Goal: Check status: Check status

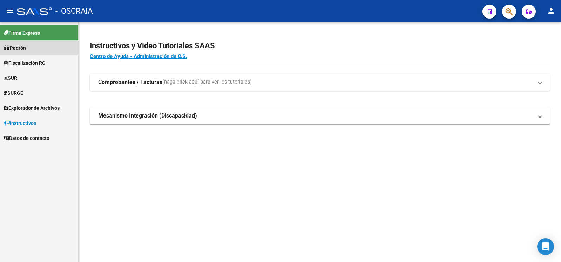
click at [31, 54] on link "Padrón" at bounding box center [39, 47] width 78 height 15
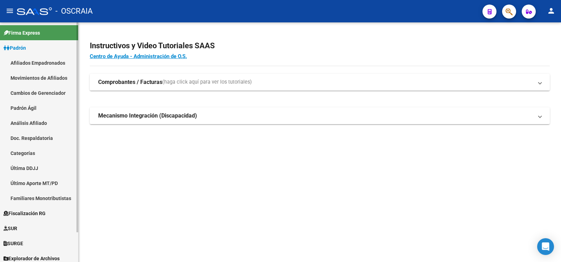
click at [43, 124] on link "Análisis Afiliado" at bounding box center [39, 123] width 78 height 15
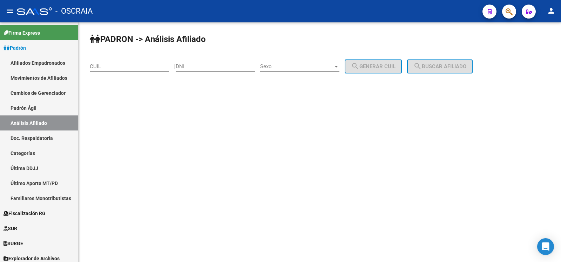
click at [127, 64] on input "CUIL" at bounding box center [129, 66] width 79 height 6
paste input "23-23041669-9"
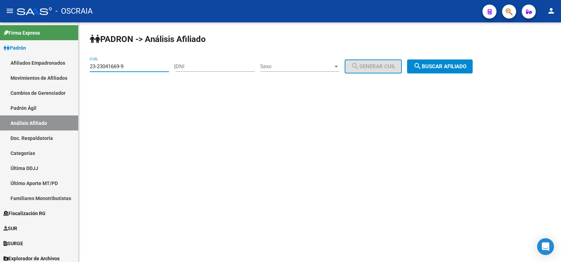
type input "23-23041669-9"
click at [457, 67] on span "search Buscar afiliado" at bounding box center [439, 66] width 53 height 6
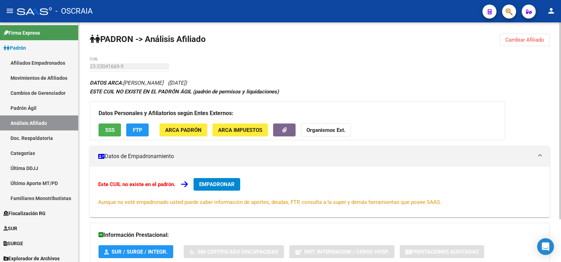
scroll to position [52, 0]
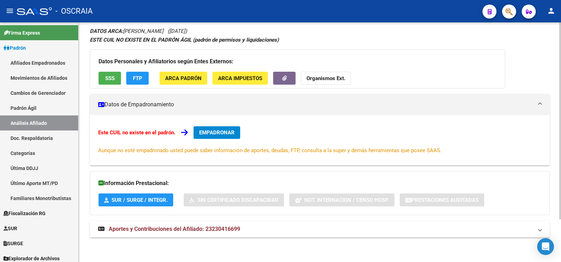
click at [239, 226] on span "Aportes y Contribuciones del Afiliado: 23230416699" at bounding box center [174, 229] width 131 height 7
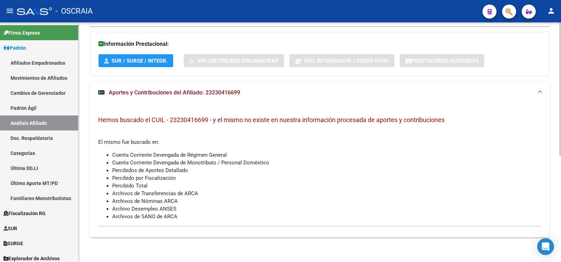
scroll to position [0, 0]
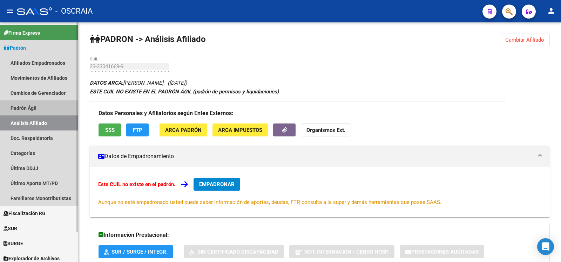
drag, startPoint x: 37, startPoint y: 108, endPoint x: 39, endPoint y: 120, distance: 12.0
click at [37, 108] on link "Padrón Ágil" at bounding box center [39, 108] width 78 height 15
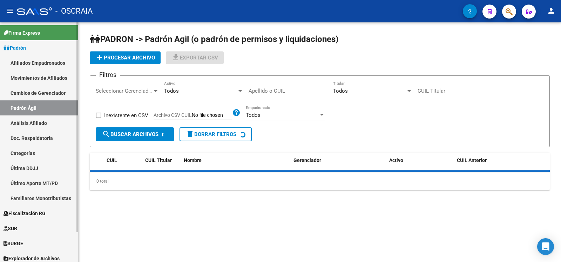
click at [40, 123] on link "Análisis Afiliado" at bounding box center [39, 123] width 78 height 15
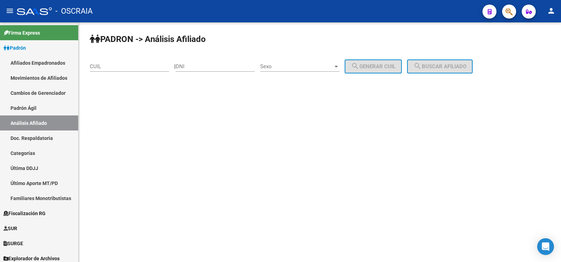
click at [121, 68] on input "CUIL" at bounding box center [129, 66] width 79 height 6
click at [203, 67] on input "DNI" at bounding box center [215, 66] width 79 height 6
type input "16711720"
click at [274, 70] on div "Sexo Sexo" at bounding box center [299, 64] width 79 height 15
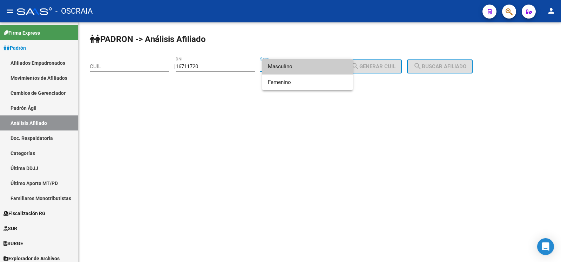
click at [284, 71] on span "Masculino" at bounding box center [307, 67] width 79 height 16
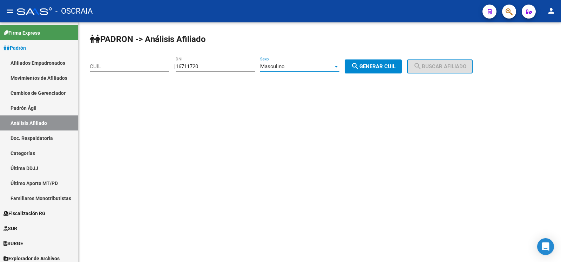
click at [395, 69] on span "search Generar CUIL" at bounding box center [373, 66] width 44 height 6
type input "20-16711720-2"
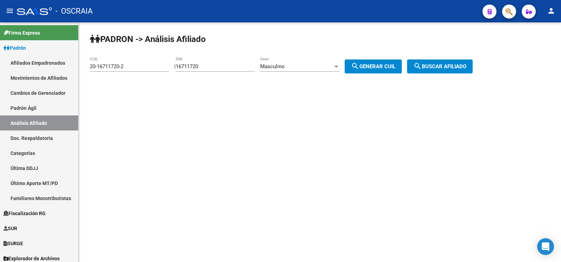
click at [454, 67] on span "search Buscar afiliado" at bounding box center [439, 66] width 53 height 6
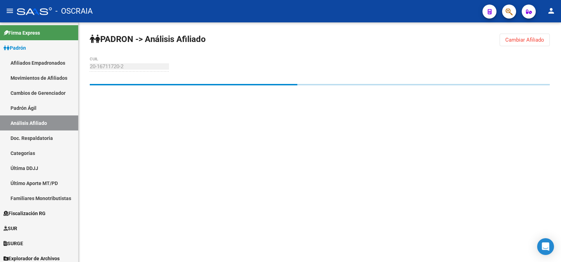
click at [309, 259] on mat-sidenav-content "PADRON -> Análisis Afiliado Cambiar Afiliado 20-16711720-2 CUIL" at bounding box center [319, 142] width 482 height 240
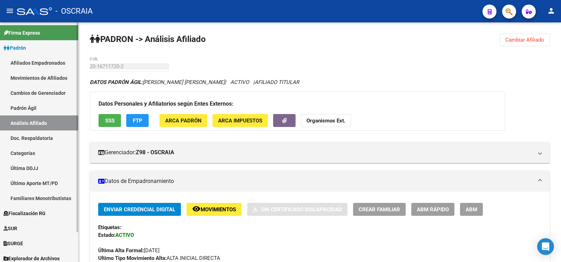
click at [57, 110] on link "Padrón Ágil" at bounding box center [39, 108] width 78 height 15
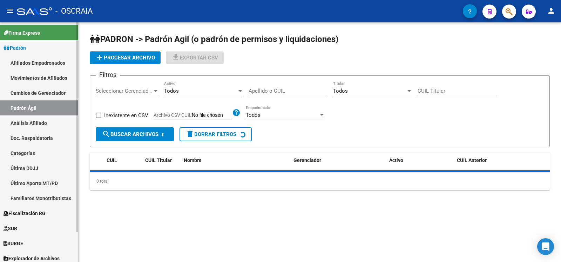
click at [63, 125] on link "Análisis Afiliado" at bounding box center [39, 123] width 78 height 15
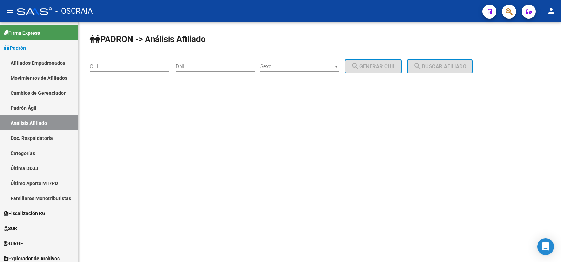
click at [142, 67] on input "CUIL" at bounding box center [129, 66] width 79 height 6
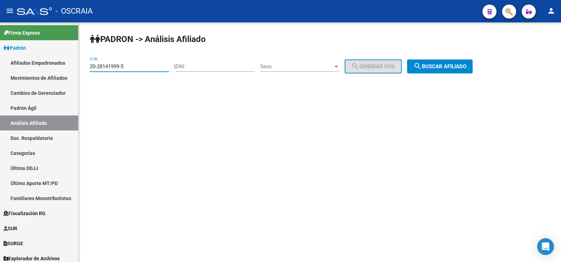
type input "20-28141999-5"
click at [461, 71] on button "search Buscar afiliado" at bounding box center [440, 67] width 66 height 14
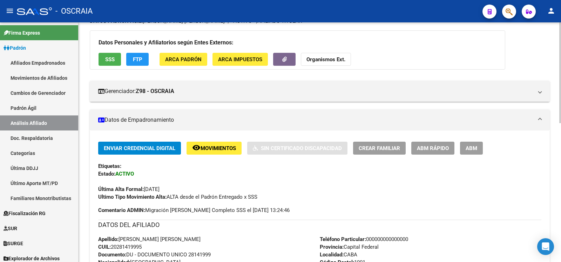
scroll to position [295, 0]
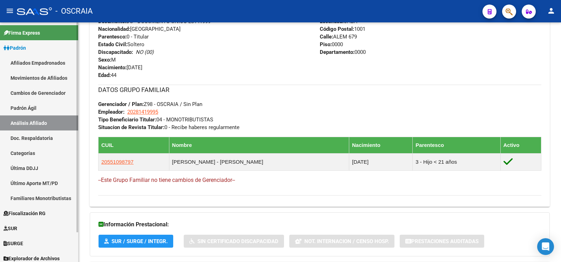
click at [47, 109] on link "Padrón Ágil" at bounding box center [39, 108] width 78 height 15
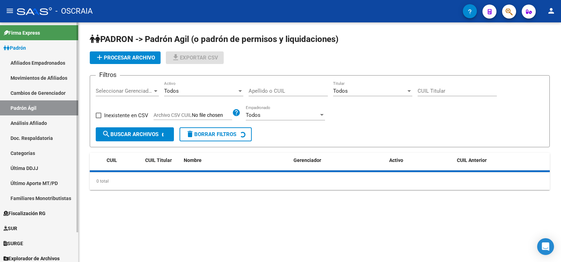
click at [51, 119] on link "Análisis Afiliado" at bounding box center [39, 123] width 78 height 15
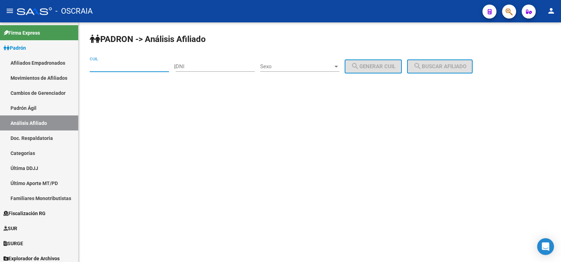
click at [118, 69] on input "CUIL" at bounding box center [129, 66] width 79 height 6
paste input "20-94704672-2"
type input "20-94704672-2"
click at [438, 66] on span "search Buscar afiliado" at bounding box center [439, 66] width 53 height 6
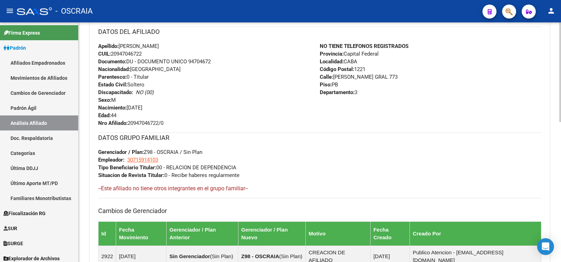
scroll to position [337, 0]
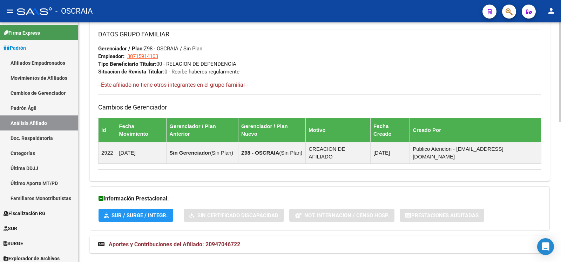
click at [238, 236] on mat-expansion-panel-header "Aportes y Contribuciones del Afiliado: 20947046722" at bounding box center [320, 244] width 460 height 17
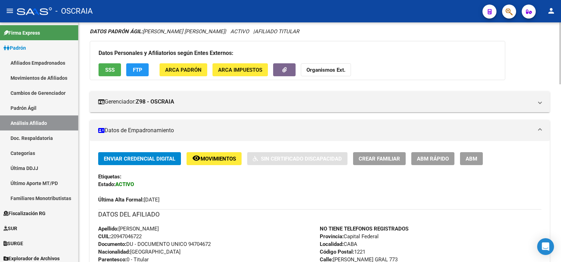
scroll to position [0, 0]
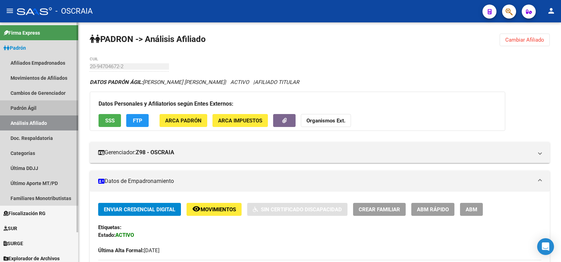
click at [33, 106] on link "Padrón Ágil" at bounding box center [39, 108] width 78 height 15
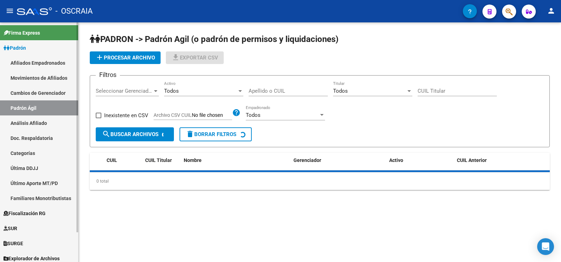
click at [38, 123] on link "Análisis Afiliado" at bounding box center [39, 123] width 78 height 15
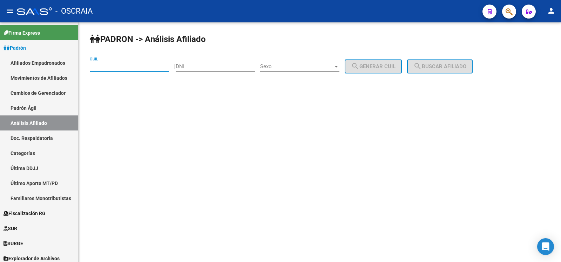
click at [106, 69] on input "CUIL" at bounding box center [129, 66] width 79 height 6
paste input "20-16525293-5"
type input "20-16525293-5"
click at [438, 63] on span "search Buscar afiliado" at bounding box center [439, 66] width 53 height 6
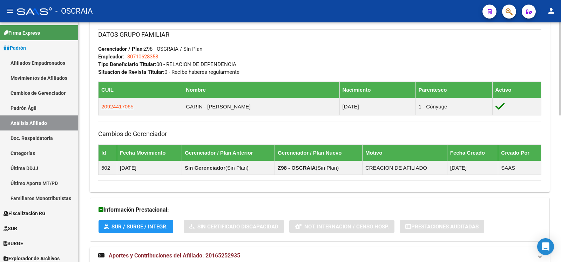
scroll to position [377, 0]
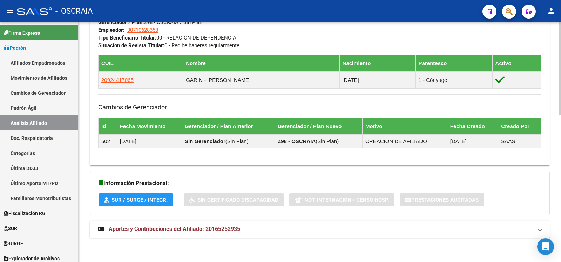
click at [204, 232] on span "Aportes y Contribuciones del Afiliado: 20165252935" at bounding box center [174, 229] width 131 height 7
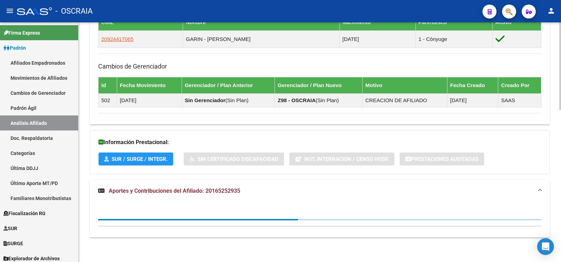
scroll to position [0, 0]
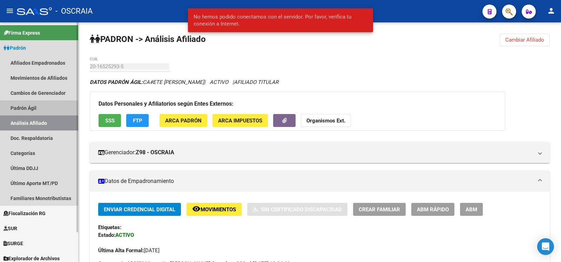
drag, startPoint x: 40, startPoint y: 108, endPoint x: 39, endPoint y: 115, distance: 6.4
click at [40, 108] on link "Padrón Ágil" at bounding box center [39, 108] width 78 height 15
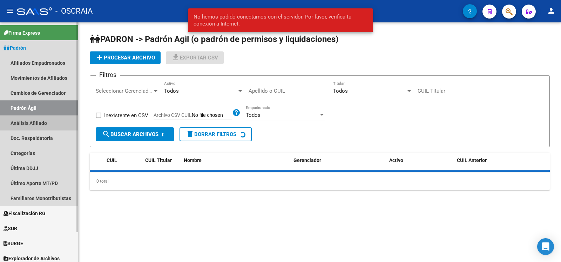
click at [40, 121] on link "Análisis Afiliado" at bounding box center [39, 123] width 78 height 15
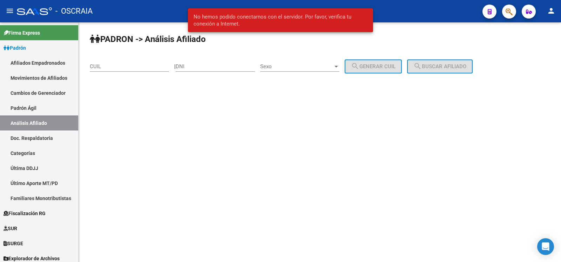
click at [108, 66] on input "CUIL" at bounding box center [129, 66] width 79 height 6
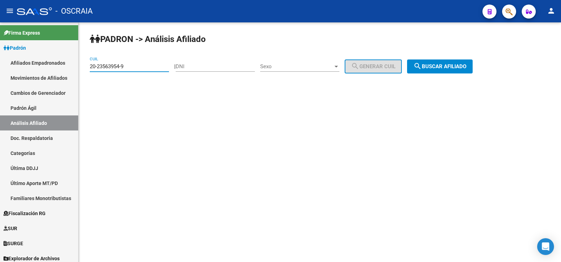
type input "20-23563954-9"
click at [444, 67] on span "search Buscar afiliado" at bounding box center [439, 66] width 53 height 6
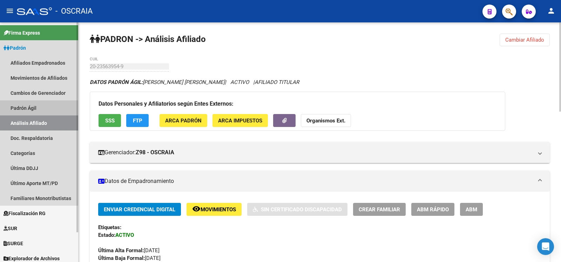
click at [23, 108] on link "Padrón Ágil" at bounding box center [39, 108] width 78 height 15
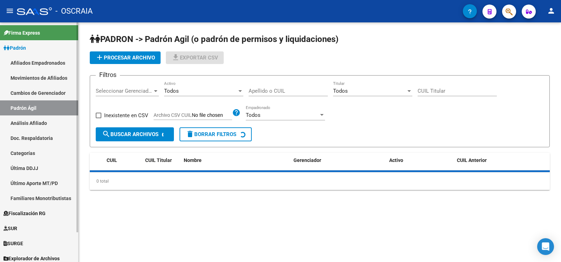
click at [29, 122] on link "Análisis Afiliado" at bounding box center [39, 123] width 78 height 15
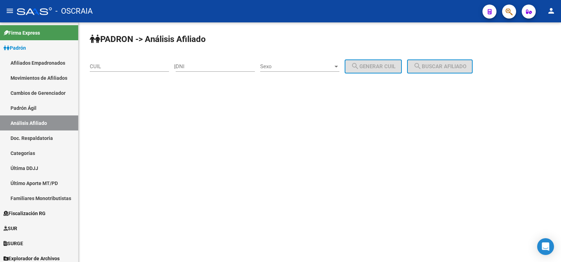
click at [117, 65] on input "CUIL" at bounding box center [129, 66] width 79 height 6
paste input "20-16525293-5"
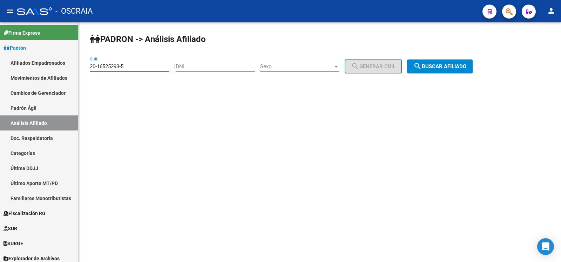
type input "20-16525293-5"
click at [432, 59] on div "PADRON -> Análisis Afiliado 20-16525293-5 CUIL | DNI Sexo Sexo search Generar C…" at bounding box center [319, 59] width 482 height 74
click at [436, 66] on span "search Buscar afiliado" at bounding box center [439, 66] width 53 height 6
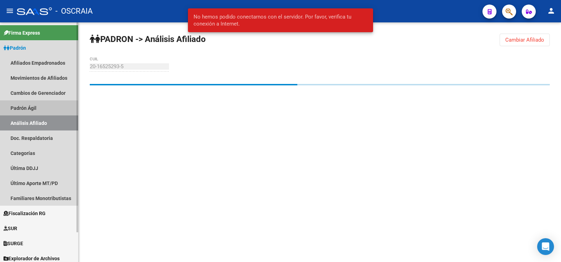
click at [29, 107] on link "Padrón Ágil" at bounding box center [39, 108] width 78 height 15
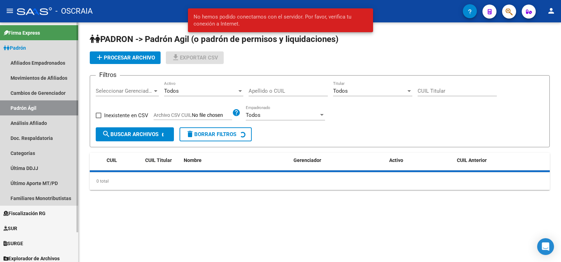
click at [28, 115] on link "Padrón Ágil" at bounding box center [39, 108] width 78 height 15
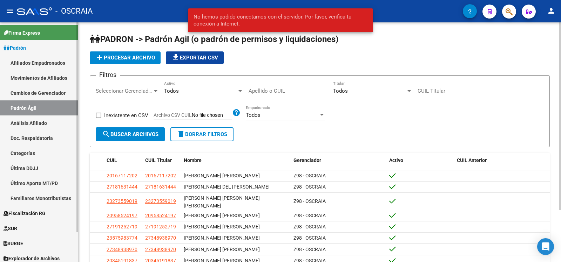
click at [42, 121] on link "Análisis Afiliado" at bounding box center [39, 123] width 78 height 15
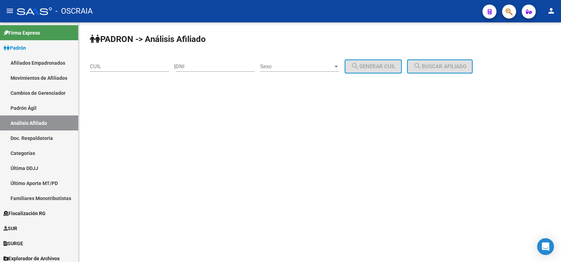
click at [123, 67] on input "CUIL" at bounding box center [129, 66] width 79 height 6
paste input "20-41229448-4"
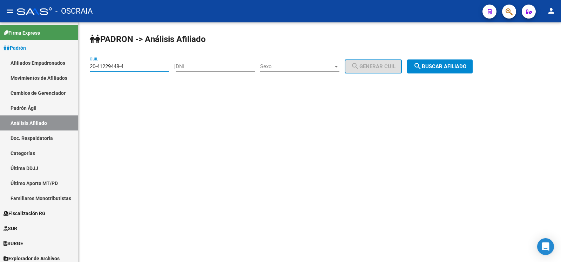
type input "20-41229448-4"
click at [463, 70] on button "search Buscar afiliado" at bounding box center [440, 67] width 66 height 14
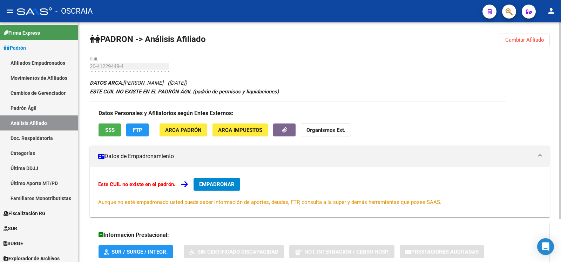
scroll to position [52, 0]
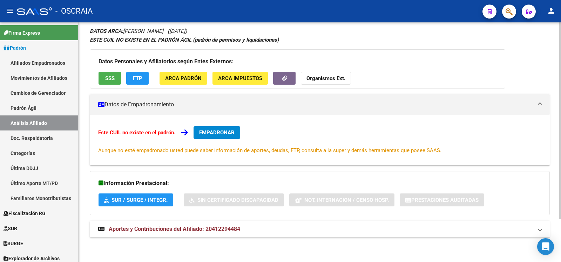
click at [210, 226] on span "Aportes y Contribuciones del Afiliado: 20412294484" at bounding box center [174, 229] width 131 height 7
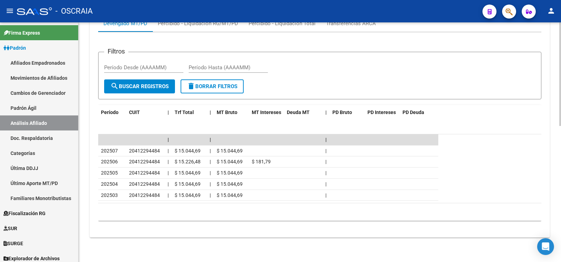
scroll to position [0, 0]
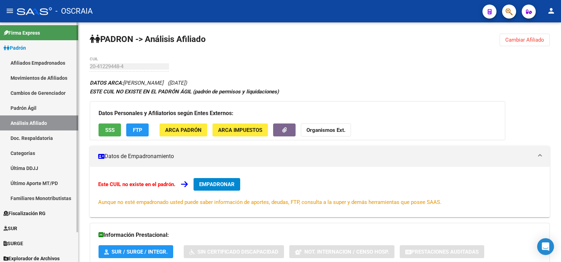
click at [44, 108] on link "Padrón Ágil" at bounding box center [39, 108] width 78 height 15
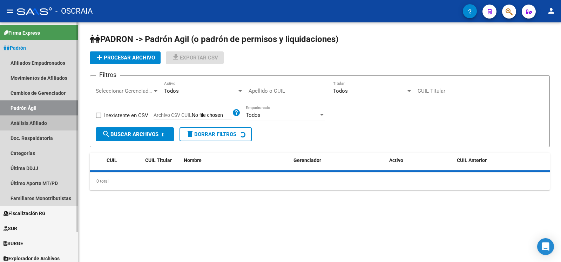
click at [45, 118] on link "Análisis Afiliado" at bounding box center [39, 123] width 78 height 15
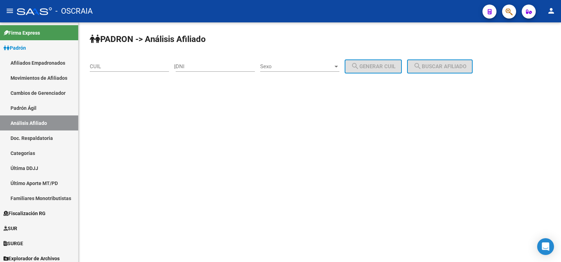
click at [107, 67] on input "CUIL" at bounding box center [129, 66] width 79 height 6
paste input "27-31839774-6"
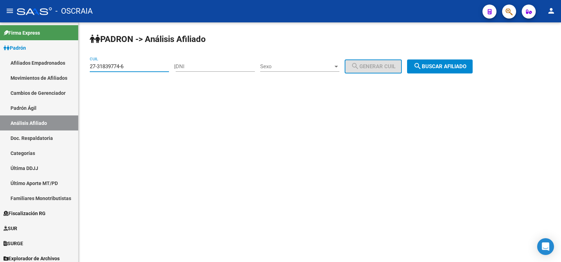
type input "27-31839774-6"
click at [452, 61] on button "search Buscar afiliado" at bounding box center [440, 67] width 66 height 14
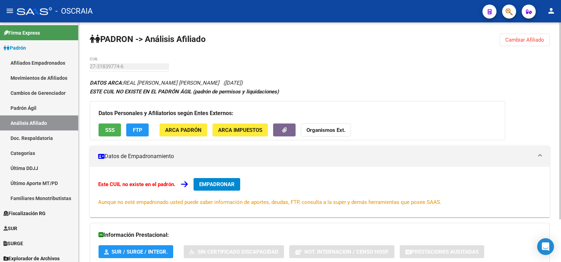
scroll to position [52, 0]
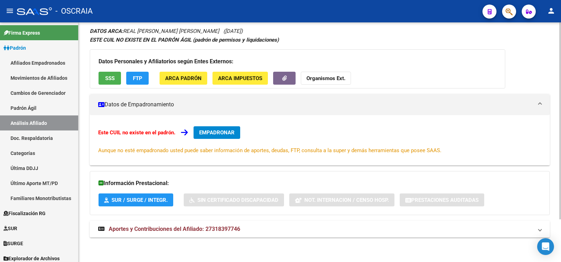
click at [192, 229] on span "Aportes y Contribuciones del Afiliado: 27318397746" at bounding box center [174, 229] width 131 height 7
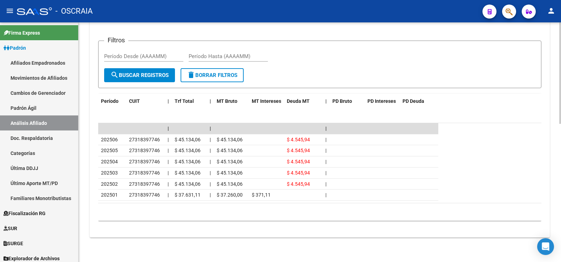
scroll to position [0, 0]
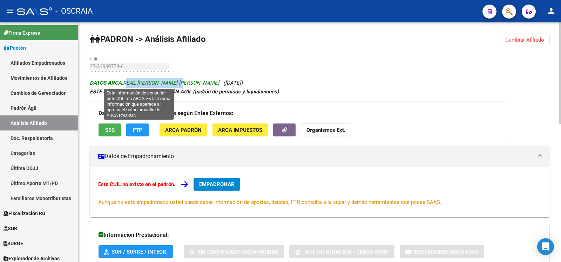
copy span "REAL VANESA FERNANDA"
drag, startPoint x: 125, startPoint y: 81, endPoint x: 186, endPoint y: 80, distance: 61.3
click at [186, 80] on span "DATOS ARCA: REAL VANESA FERNANDA" at bounding box center [154, 83] width 129 height 6
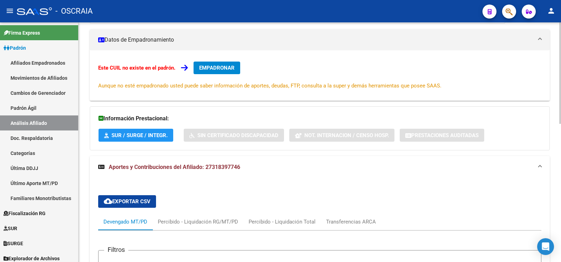
scroll to position [327, 0]
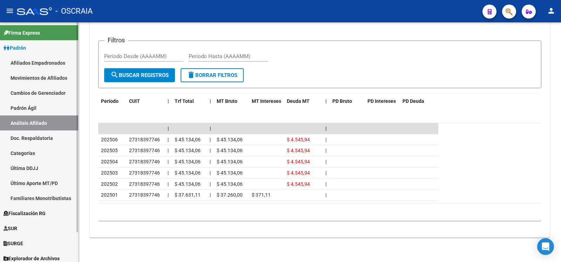
click at [55, 108] on link "Padrón Ágil" at bounding box center [39, 108] width 78 height 15
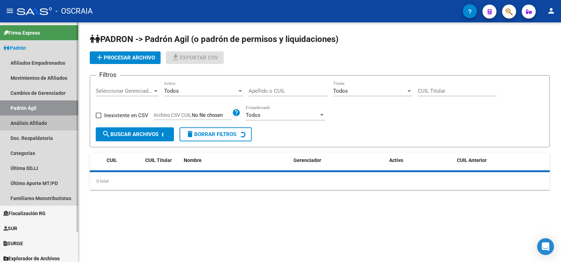
click at [51, 118] on link "Análisis Afiliado" at bounding box center [39, 123] width 78 height 15
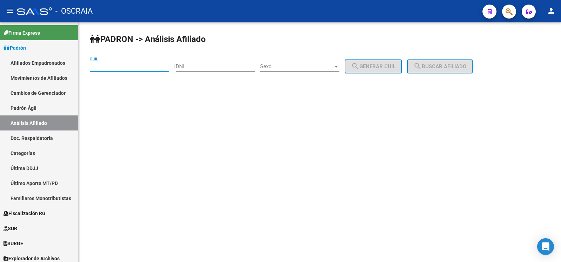
click at [142, 63] on input "CUIL" at bounding box center [129, 66] width 79 height 6
paste input "20-41229448-4"
type input "20-41229448-4"
click at [442, 65] on span "search Buscar afiliado" at bounding box center [439, 66] width 53 height 6
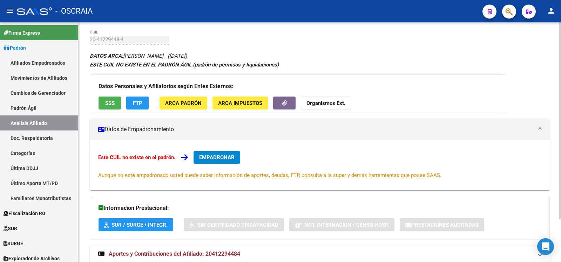
scroll to position [52, 0]
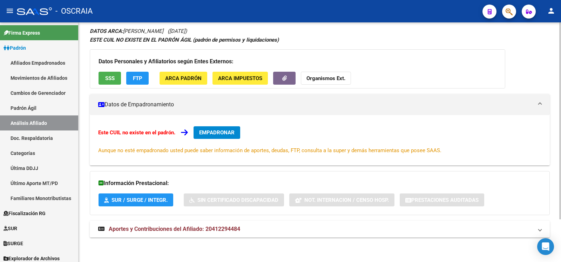
click at [218, 230] on span "Aportes y Contribuciones del Afiliado: 20412294484" at bounding box center [174, 229] width 131 height 7
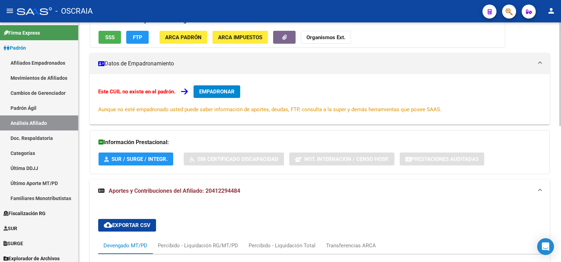
scroll to position [315, 0]
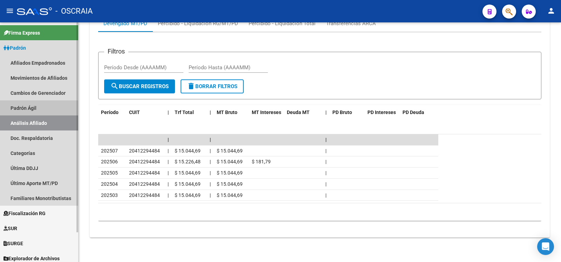
click at [24, 112] on link "Padrón Ágil" at bounding box center [39, 108] width 78 height 15
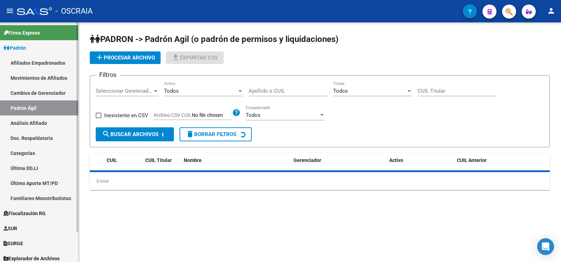
click at [22, 120] on link "Análisis Afiliado" at bounding box center [39, 123] width 78 height 15
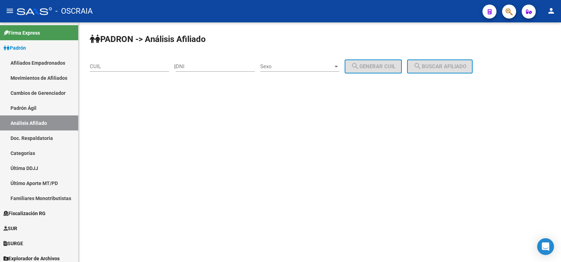
click at [106, 60] on div "CUIL" at bounding box center [129, 64] width 79 height 15
click at [106, 64] on input "CUIL" at bounding box center [129, 66] width 79 height 6
paste input "20-16525293-5"
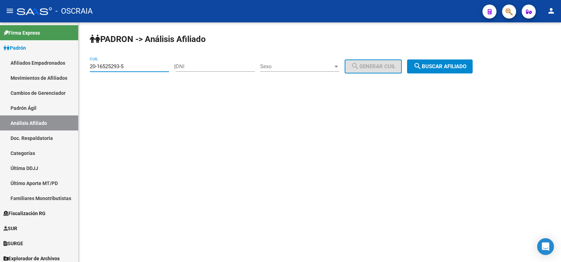
type input "20-16525293-5"
click at [421, 62] on mat-icon "search" at bounding box center [417, 66] width 8 height 8
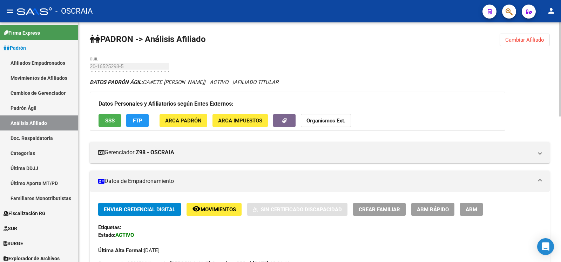
scroll to position [371, 0]
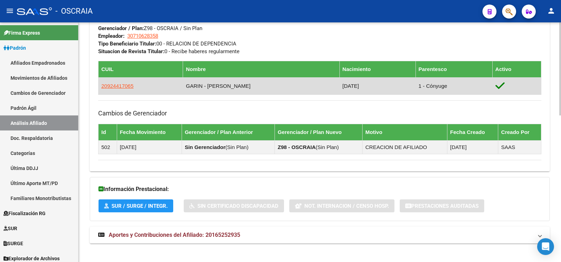
click at [122, 82] on app-link-go-to "20924417065" at bounding box center [117, 86] width 32 height 8
copy span "20924417065"
drag, startPoint x: 131, startPoint y: 88, endPoint x: 101, endPoint y: 89, distance: 30.5
click at [101, 89] on td "20924417065" at bounding box center [140, 85] width 84 height 17
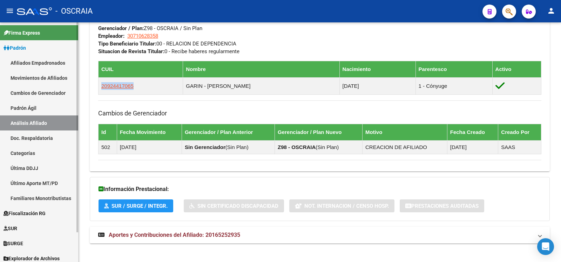
click at [33, 113] on link "Padrón Ágil" at bounding box center [39, 108] width 78 height 15
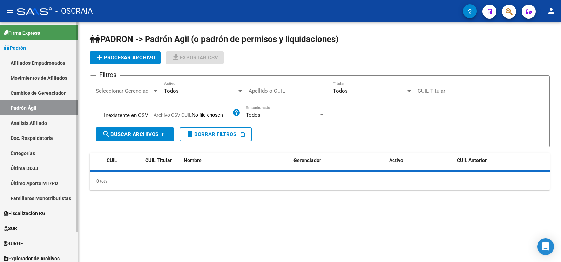
click at [24, 122] on link "Análisis Afiliado" at bounding box center [39, 123] width 78 height 15
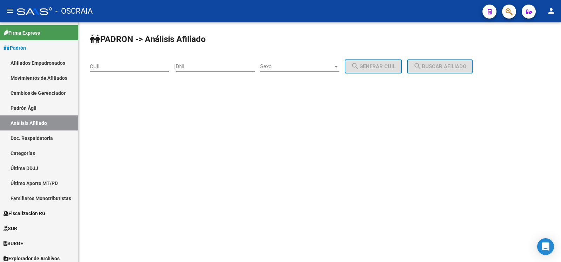
click at [113, 63] on input "CUIL" at bounding box center [129, 66] width 79 height 6
paste input "24-43907649-2"
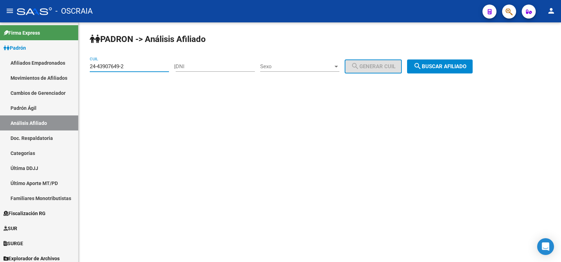
type input "24-43907649-2"
click at [472, 71] on button "search Buscar afiliado" at bounding box center [440, 67] width 66 height 14
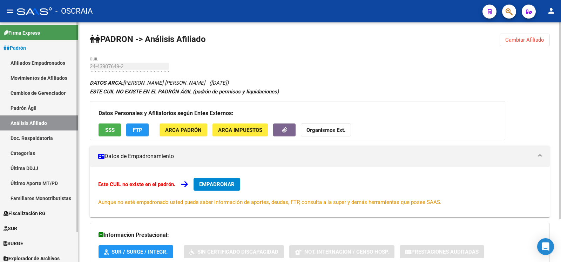
click at [32, 112] on link "Padrón Ágil" at bounding box center [39, 108] width 78 height 15
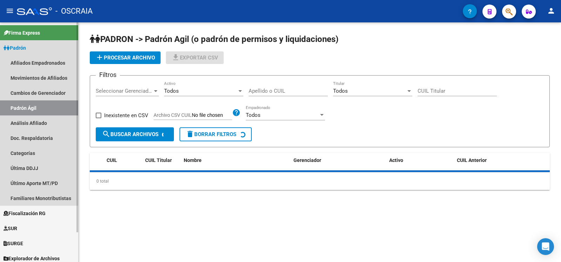
drag, startPoint x: 44, startPoint y: 132, endPoint x: 76, endPoint y: 120, distance: 34.8
click at [44, 133] on link "Doc. Respaldatoria" at bounding box center [39, 138] width 78 height 15
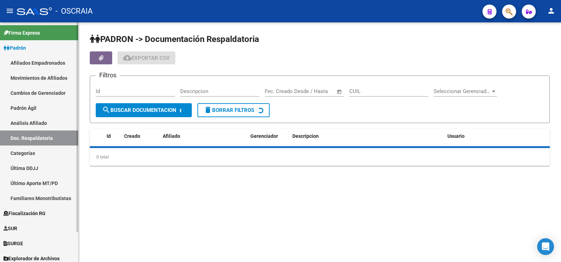
click at [43, 118] on link "Análisis Afiliado" at bounding box center [39, 123] width 78 height 15
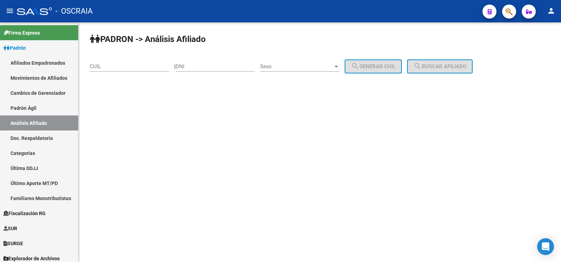
click at [125, 68] on input "CUIL" at bounding box center [129, 66] width 79 height 6
paste input "24-43907649-2"
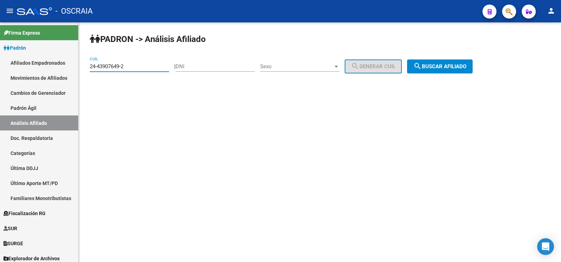
type input "24-43907649-2"
click at [435, 63] on button "search Buscar afiliado" at bounding box center [440, 67] width 66 height 14
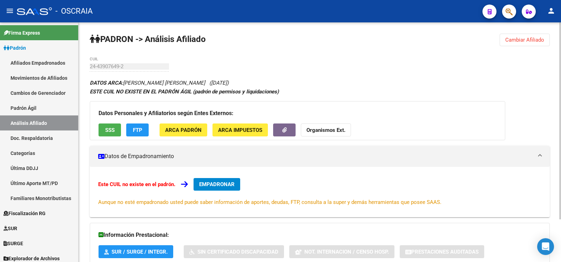
scroll to position [52, 0]
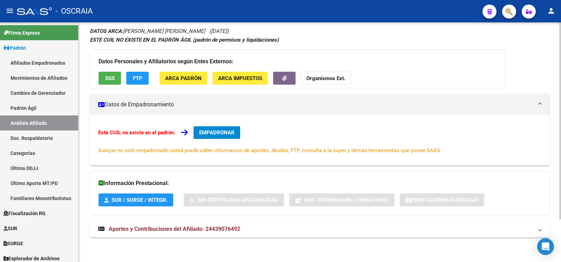
click at [221, 225] on mat-expansion-panel-header "Aportes y Contribuciones del Afiliado: 24439076492" at bounding box center [320, 229] width 460 height 17
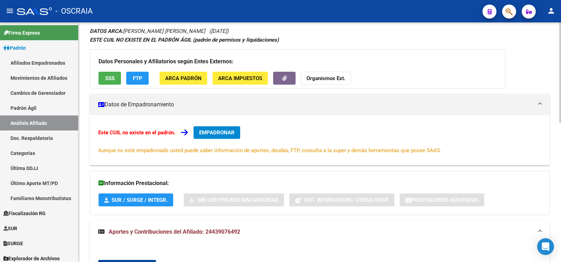
scroll to position [331, 0]
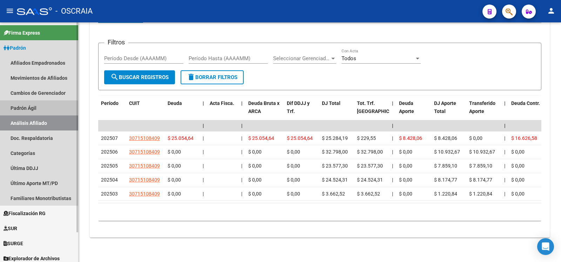
click at [39, 103] on link "Padrón Ágil" at bounding box center [39, 108] width 78 height 15
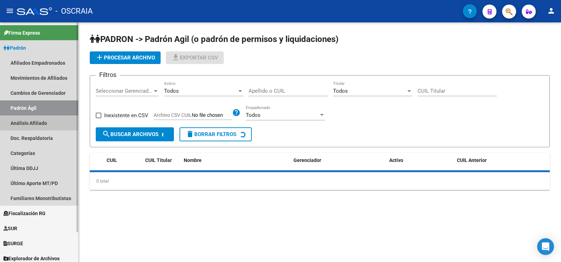
click at [40, 126] on link "Análisis Afiliado" at bounding box center [39, 123] width 78 height 15
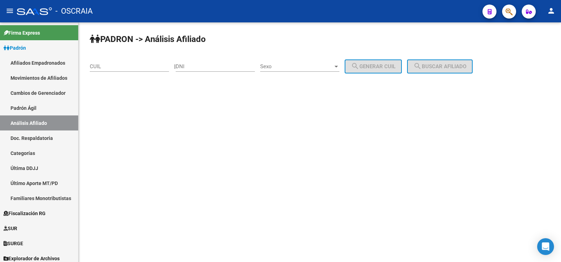
click at [115, 62] on div "CUIL" at bounding box center [129, 64] width 79 height 15
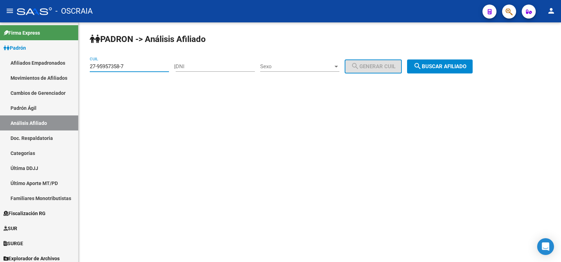
type input "27-95957358-7"
click at [464, 69] on span "search Buscar afiliado" at bounding box center [439, 66] width 53 height 6
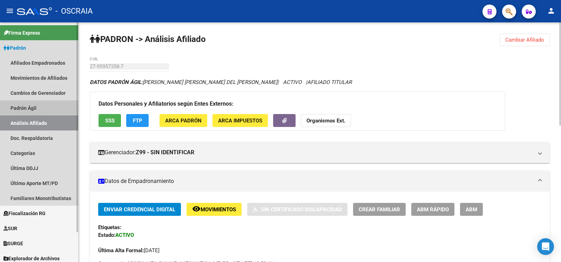
click at [41, 108] on link "Padrón Ágil" at bounding box center [39, 108] width 78 height 15
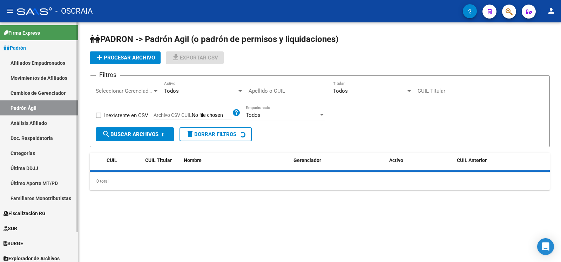
click at [47, 119] on link "Análisis Afiliado" at bounding box center [39, 123] width 78 height 15
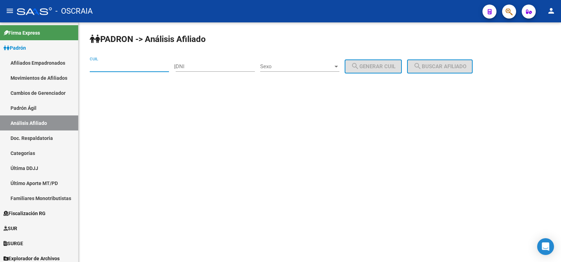
click at [112, 67] on input "CUIL" at bounding box center [129, 66] width 79 height 6
click at [135, 69] on input "CUIL" at bounding box center [129, 66] width 79 height 6
drag, startPoint x: 135, startPoint y: 69, endPoint x: 84, endPoint y: 69, distance: 50.5
click at [84, 69] on div "PADRON -> Análisis Afiliado 20-83201798-0 CUIL | DNI Sexo Sexo search Generar C…" at bounding box center [319, 66] width 482 height 89
drag, startPoint x: 108, startPoint y: 71, endPoint x: 127, endPoint y: 71, distance: 18.9
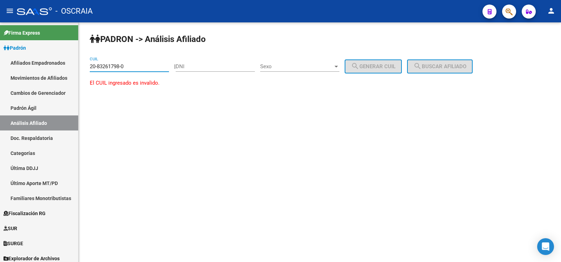
click at [109, 71] on div "20-83261798-0 CUIL" at bounding box center [129, 64] width 79 height 15
drag, startPoint x: 127, startPoint y: 69, endPoint x: 82, endPoint y: 71, distance: 45.2
click at [82, 71] on div "PADRON -> Análisis Afiliado 20-83261798-0 CUIL | DNI Sexo Sexo search Generar C…" at bounding box center [319, 66] width 482 height 89
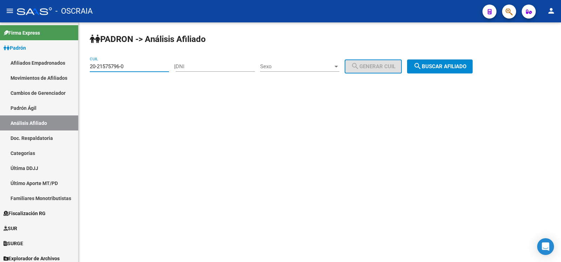
type input "20-21575796-0"
click at [439, 61] on button "search Buscar afiliado" at bounding box center [440, 67] width 66 height 14
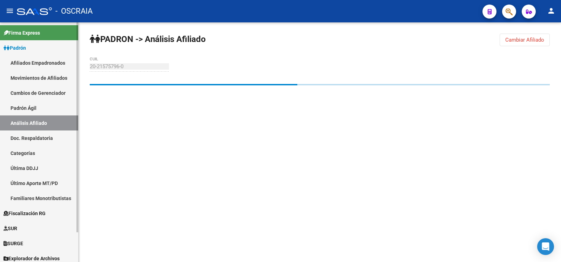
click at [26, 112] on link "Padrón Ágil" at bounding box center [39, 108] width 78 height 15
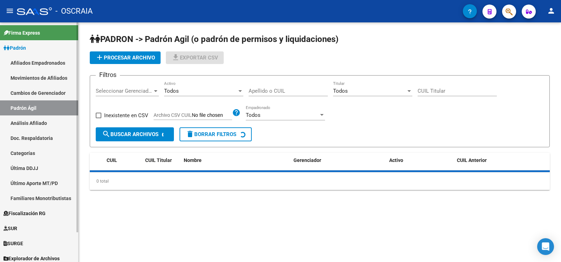
click at [27, 120] on link "Análisis Afiliado" at bounding box center [39, 123] width 78 height 15
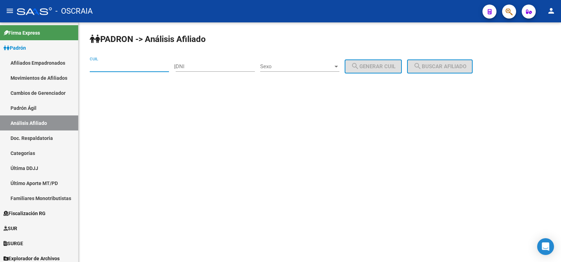
click at [138, 68] on input "CUIL" at bounding box center [129, 66] width 79 height 6
type input "20-30170784-4"
click at [460, 66] on span "search Buscar afiliado" at bounding box center [439, 66] width 53 height 6
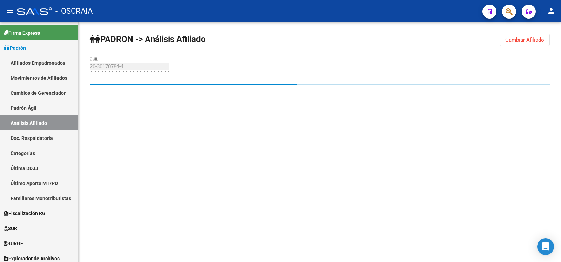
click at [88, 67] on div "PADRON -> Análisis Afiliado Cambiar Afiliado 20-30170784-4 CUIL" at bounding box center [319, 72] width 482 height 101
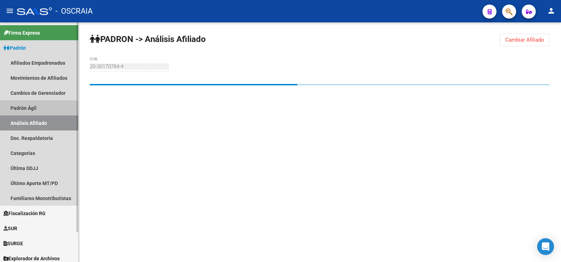
drag, startPoint x: 46, startPoint y: 103, endPoint x: 36, endPoint y: 118, distance: 18.8
click at [46, 103] on link "Padrón Ágil" at bounding box center [39, 108] width 78 height 15
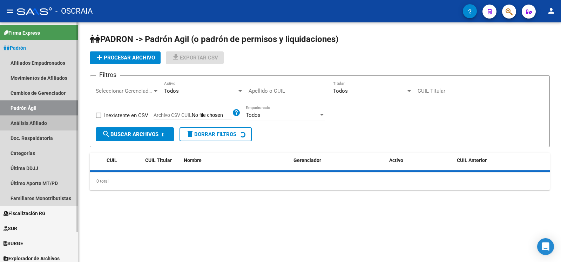
click at [35, 121] on link "Análisis Afiliado" at bounding box center [39, 123] width 78 height 15
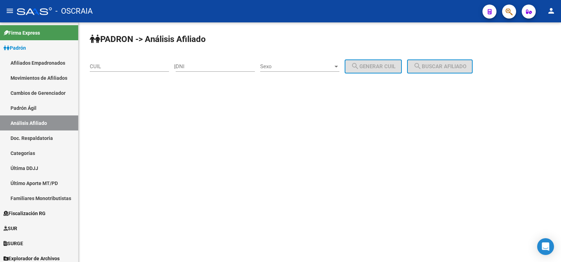
click at [117, 68] on input "CUIL" at bounding box center [129, 66] width 79 height 6
paste input "20-30170784-4"
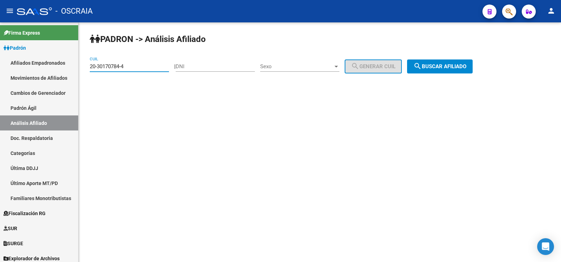
type input "20-30170784-4"
click at [433, 65] on span "search Buscar afiliado" at bounding box center [439, 66] width 53 height 6
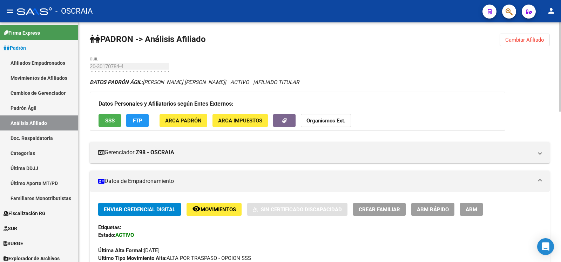
scroll to position [350, 0]
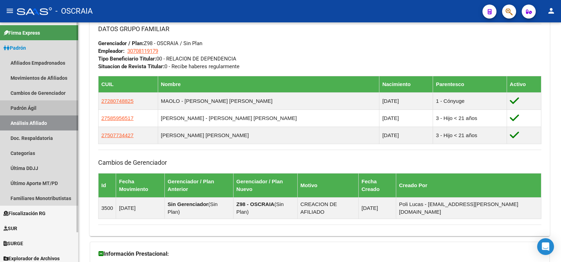
click at [61, 110] on link "Padrón Ágil" at bounding box center [39, 108] width 78 height 15
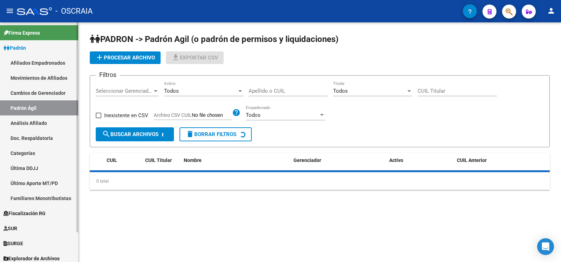
click at [62, 119] on link "Análisis Afiliado" at bounding box center [39, 123] width 78 height 15
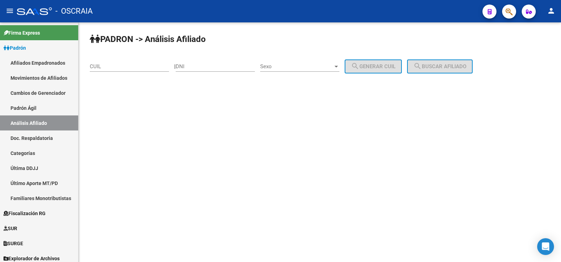
click at [204, 66] on input "DNI" at bounding box center [215, 66] width 79 height 6
type input "35909777"
click at [277, 66] on span "Sexo" at bounding box center [296, 66] width 73 height 6
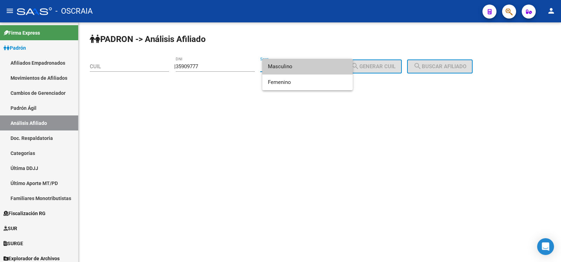
click at [279, 73] on span "Masculino" at bounding box center [307, 67] width 79 height 16
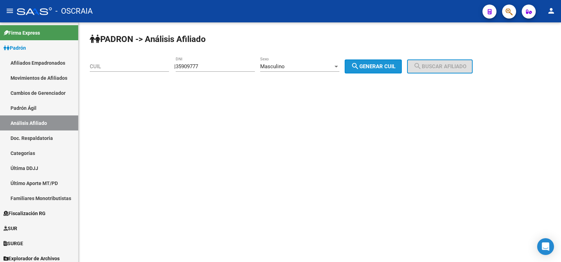
click at [365, 71] on button "search Generar CUIL" at bounding box center [372, 67] width 57 height 14
type input "20-35909777-9"
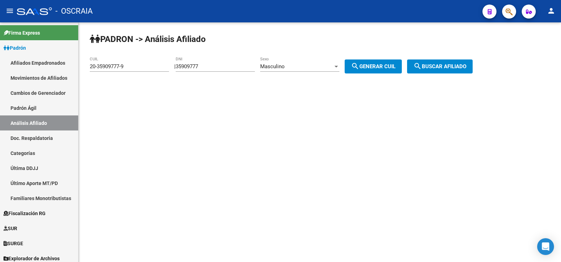
click at [443, 70] on button "search Buscar afiliado" at bounding box center [440, 67] width 66 height 14
